Goal: Find specific page/section: Find specific page/section

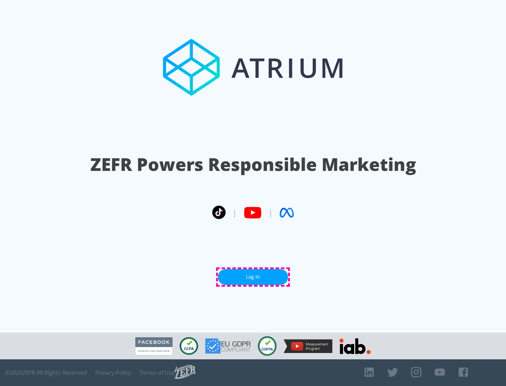
click at [253, 277] on link "Log In" at bounding box center [253, 277] width 70 height 16
